Goal: Task Accomplishment & Management: Manage account settings

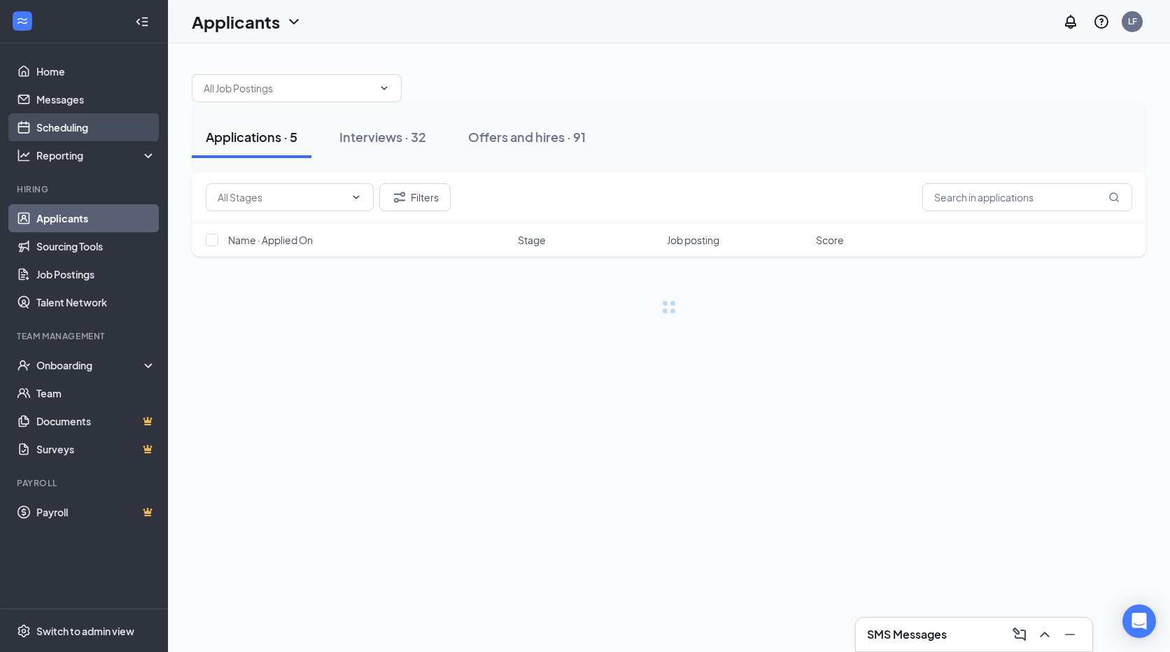
click at [102, 119] on link "Scheduling" at bounding box center [96, 127] width 120 height 28
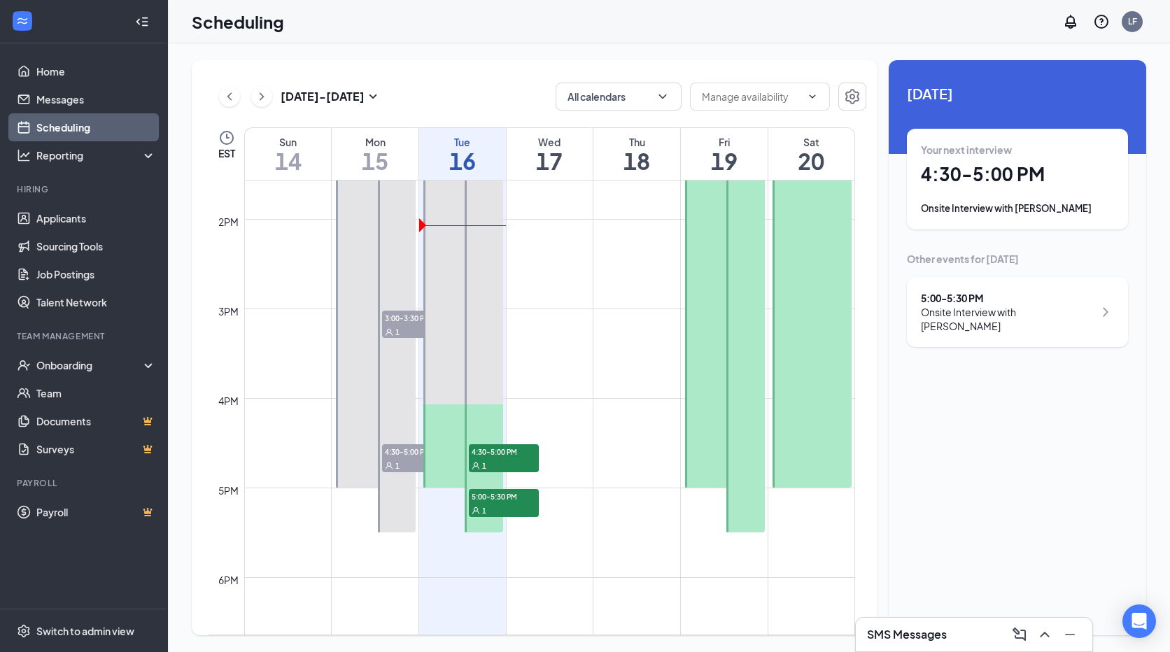
scroll to position [1066, 0]
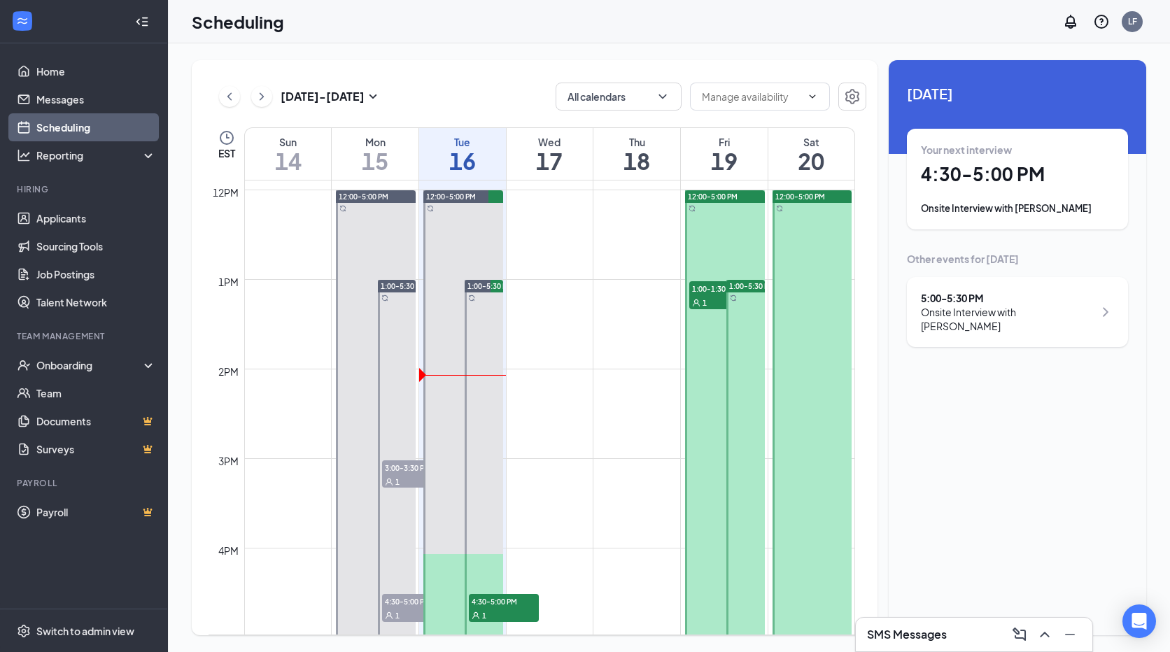
click at [721, 388] on div at bounding box center [725, 413] width 80 height 447
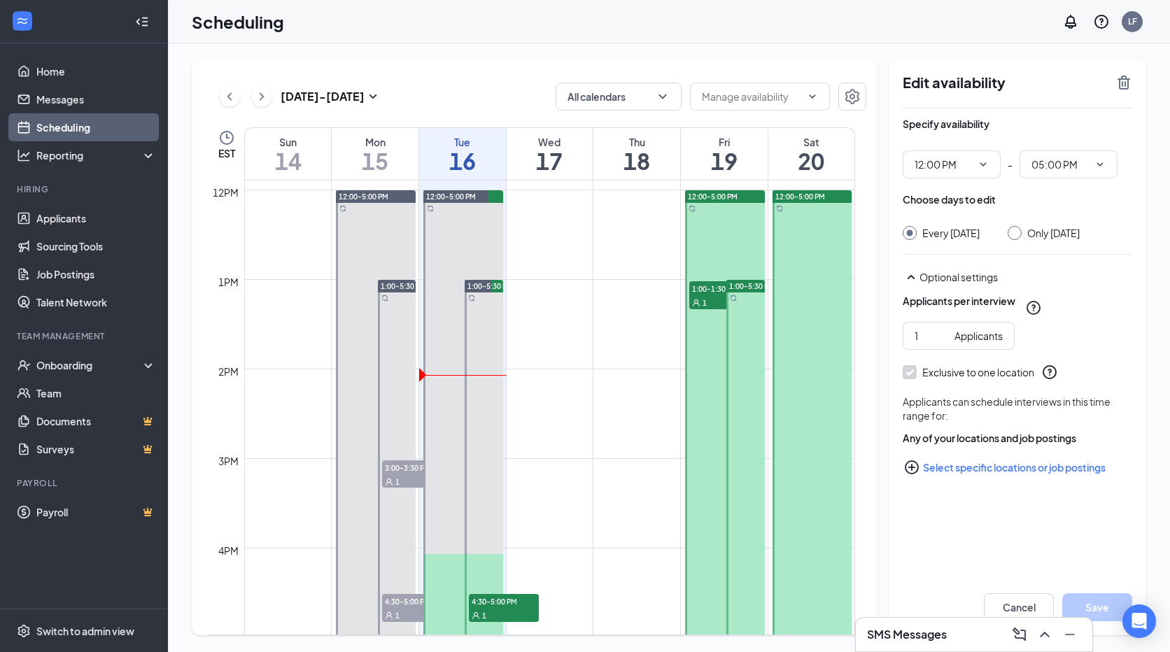
click at [699, 297] on div "1" at bounding box center [724, 302] width 70 height 14
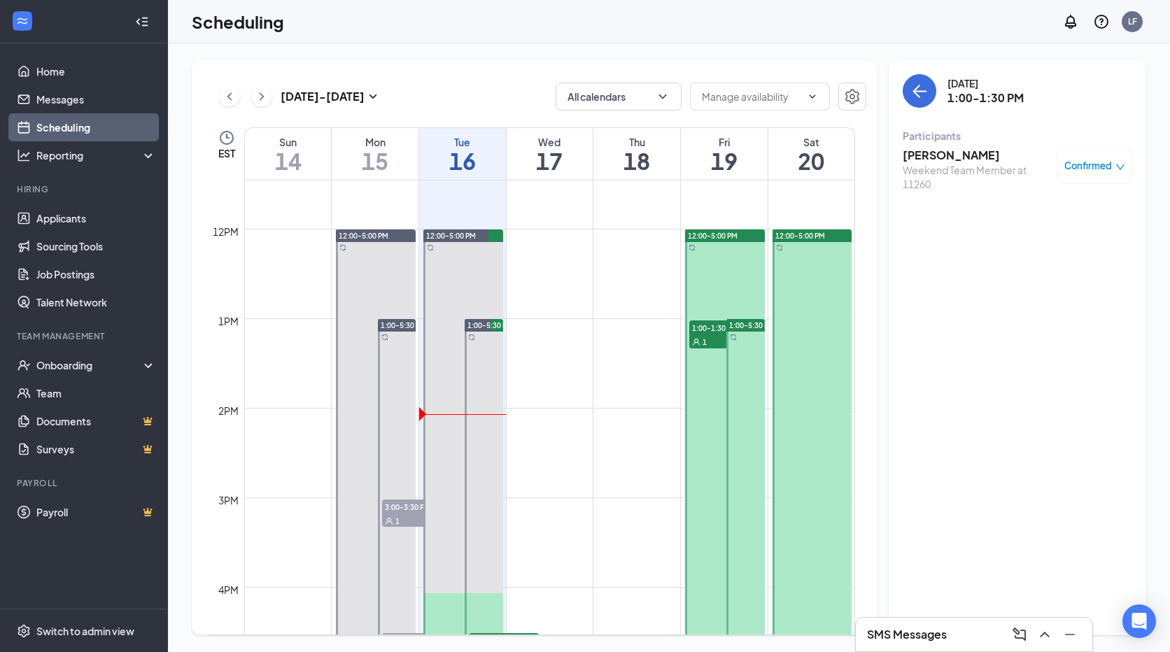
scroll to position [996, 0]
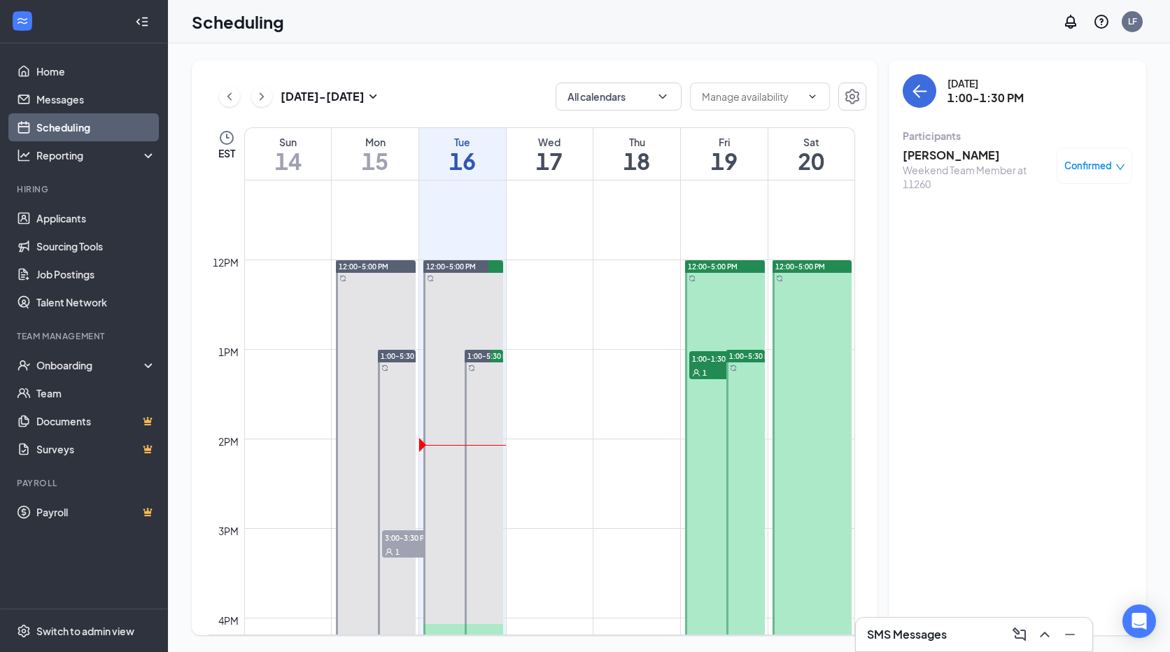
click at [816, 173] on h1 "20" at bounding box center [812, 161] width 86 height 24
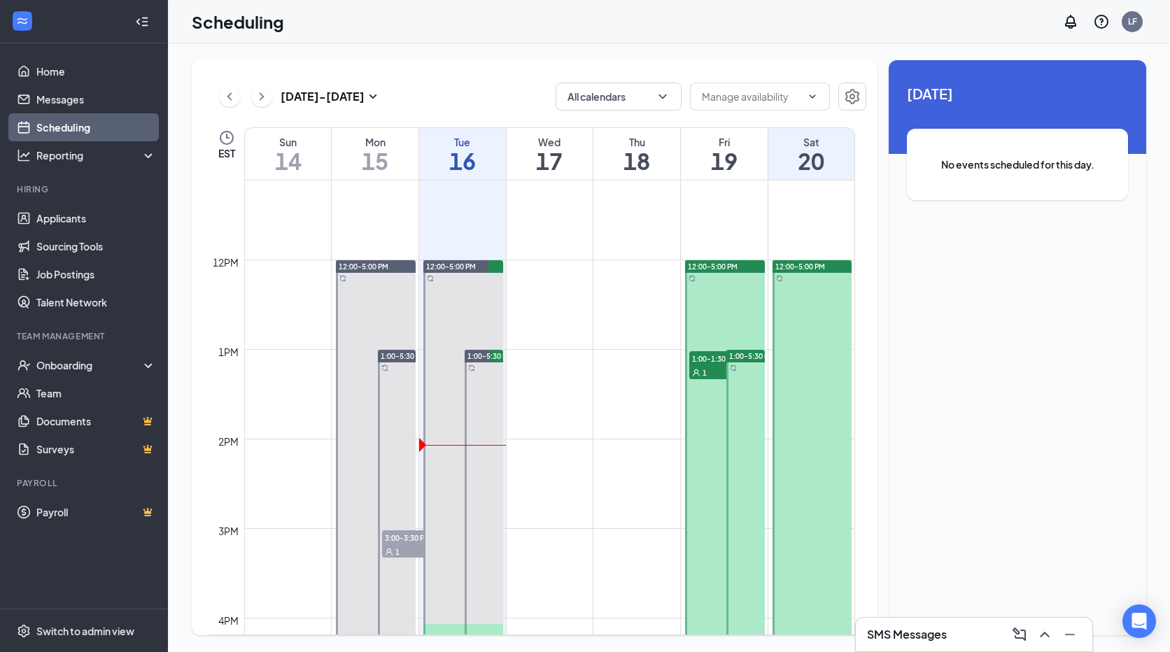
click at [713, 164] on h1 "19" at bounding box center [724, 161] width 87 height 24
